Goal: Task Accomplishment & Management: Complete application form

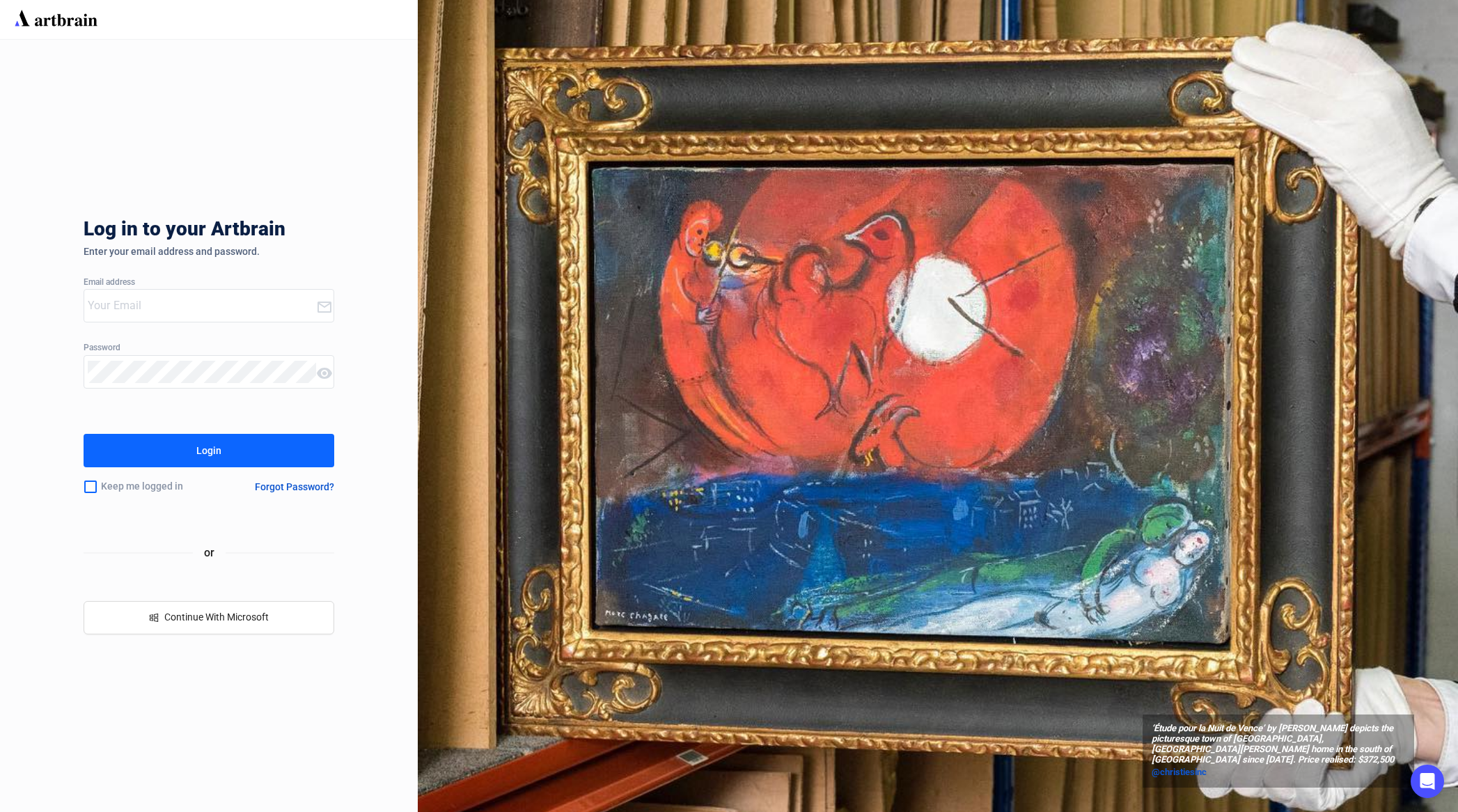
type input "[EMAIL_ADDRESS][DOMAIN_NAME]"
click at [186, 451] on button "Login" at bounding box center [209, 450] width 251 height 33
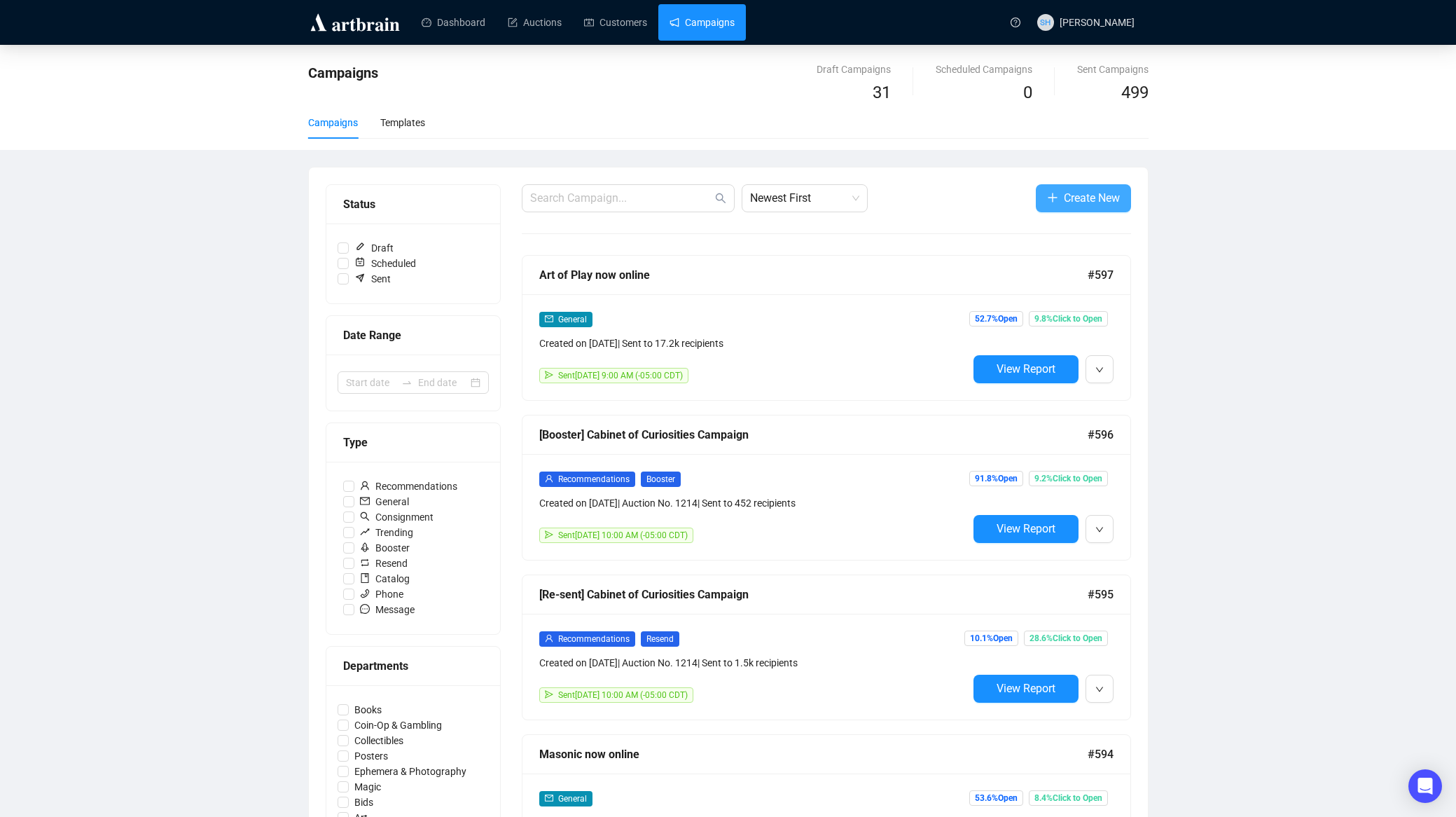
click at [1072, 197] on span "Create New" at bounding box center [1092, 197] width 56 height 18
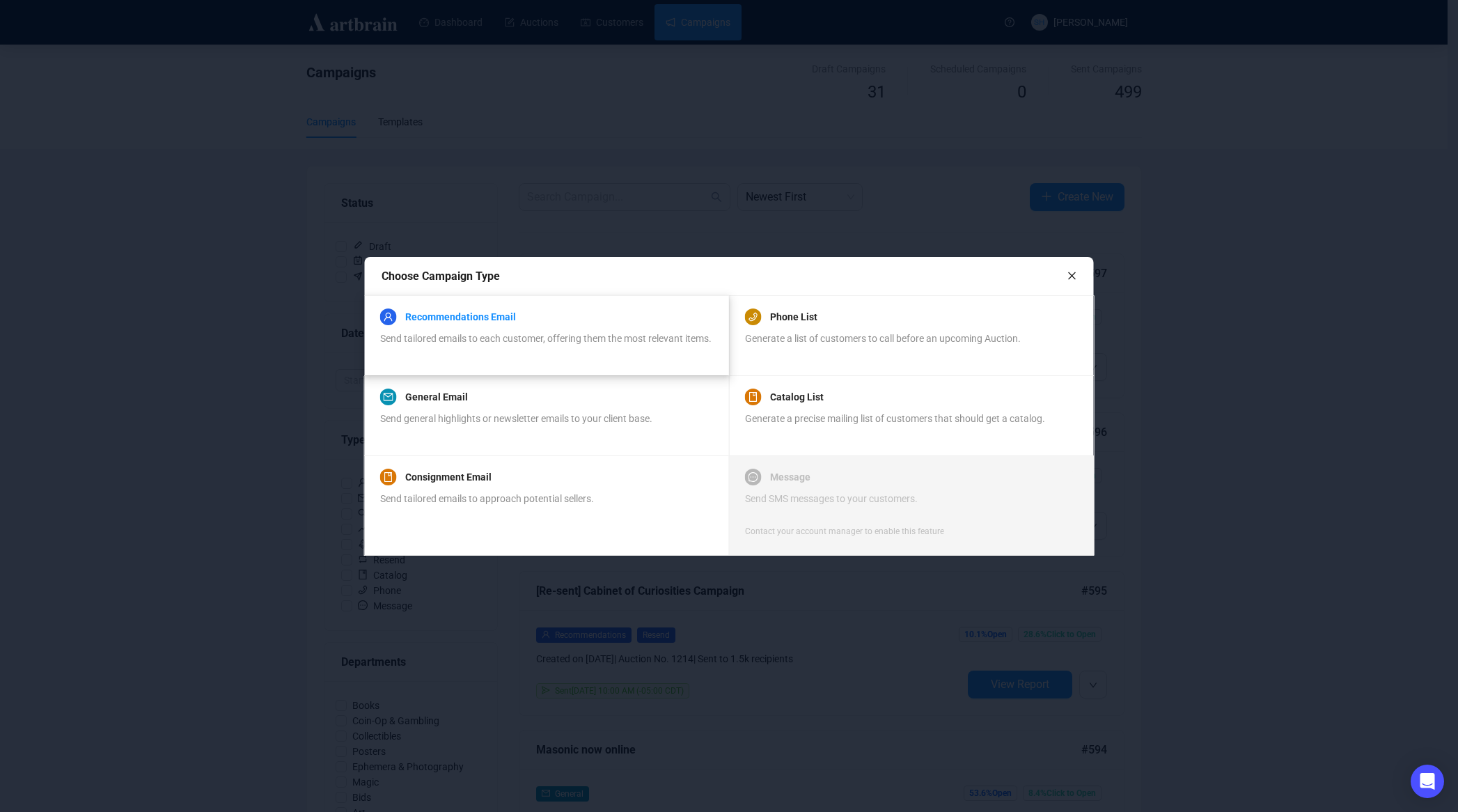
click at [473, 308] on link "Recommendations Email" at bounding box center [461, 317] width 111 height 17
